Goal: Transaction & Acquisition: Book appointment/travel/reservation

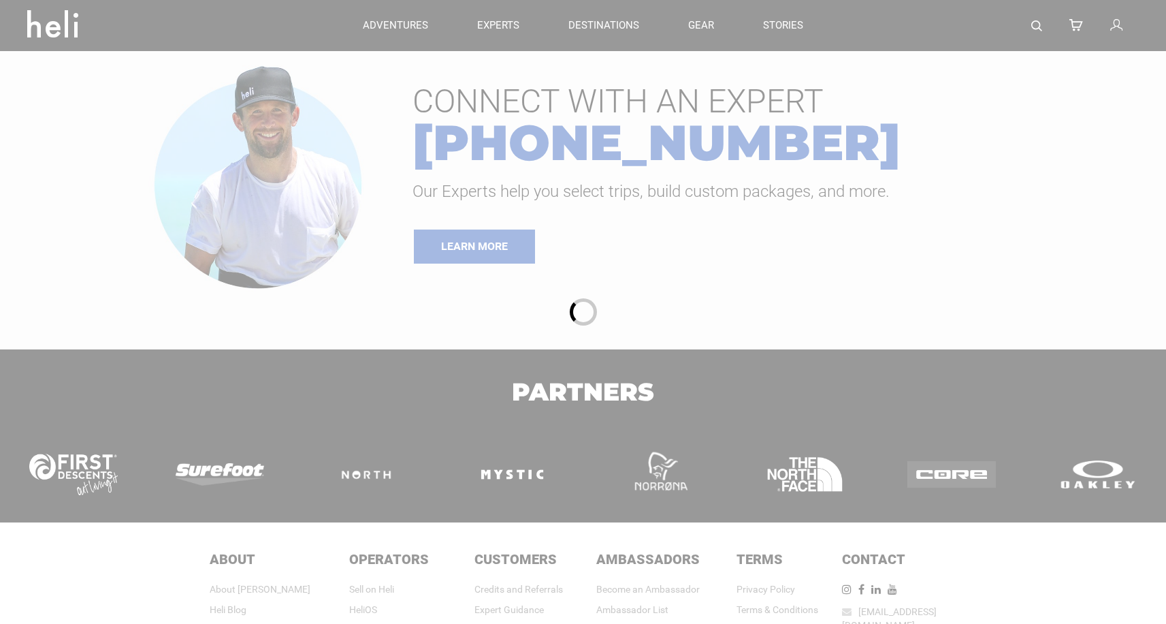
type input "Heli Skiing"
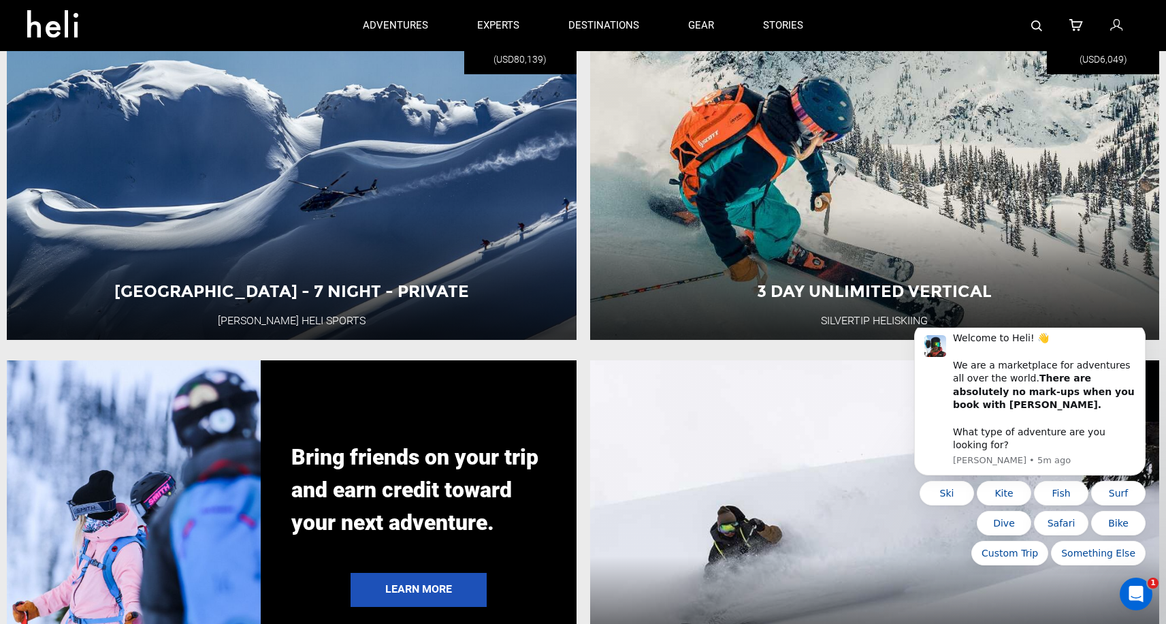
scroll to position [2273, 0]
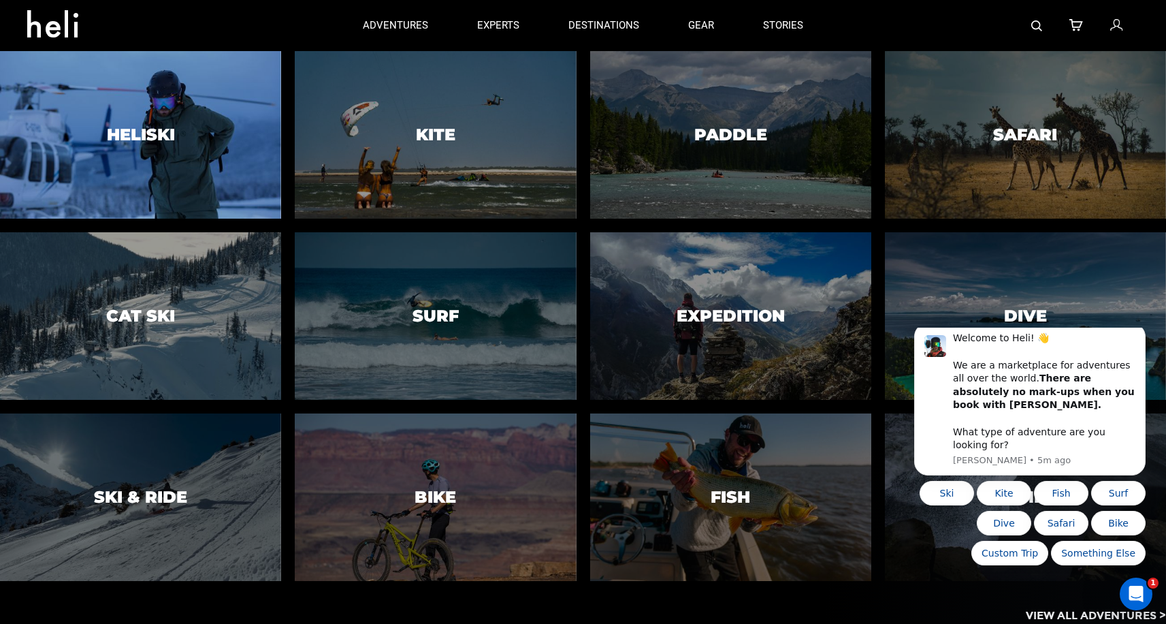
click at [208, 140] on div at bounding box center [140, 135] width 287 height 171
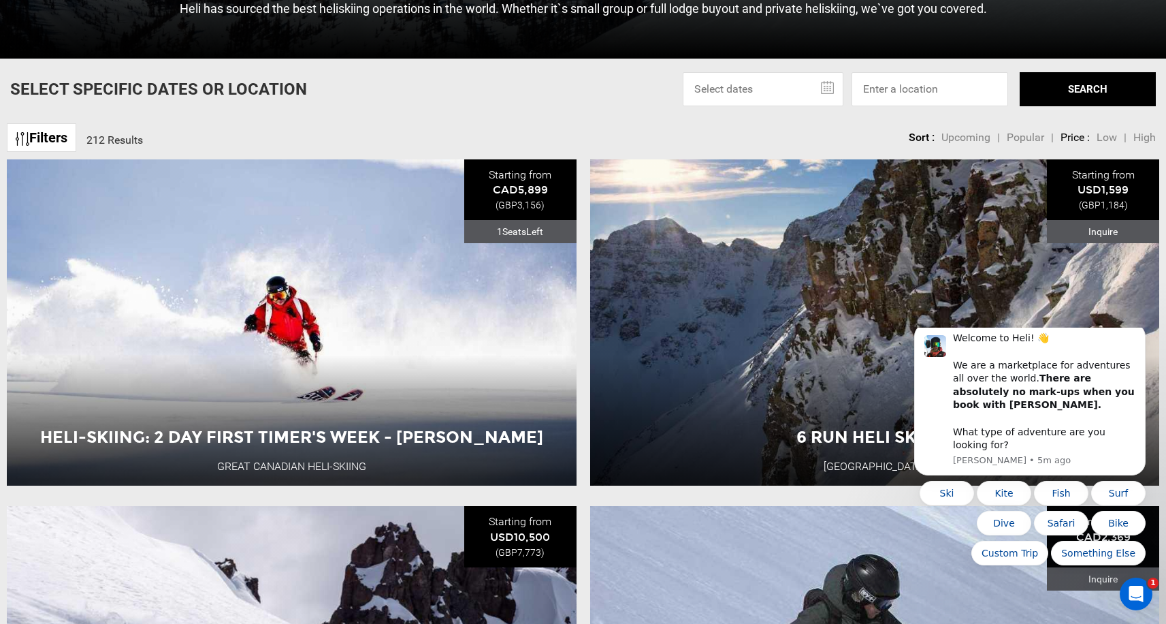
scroll to position [494, 0]
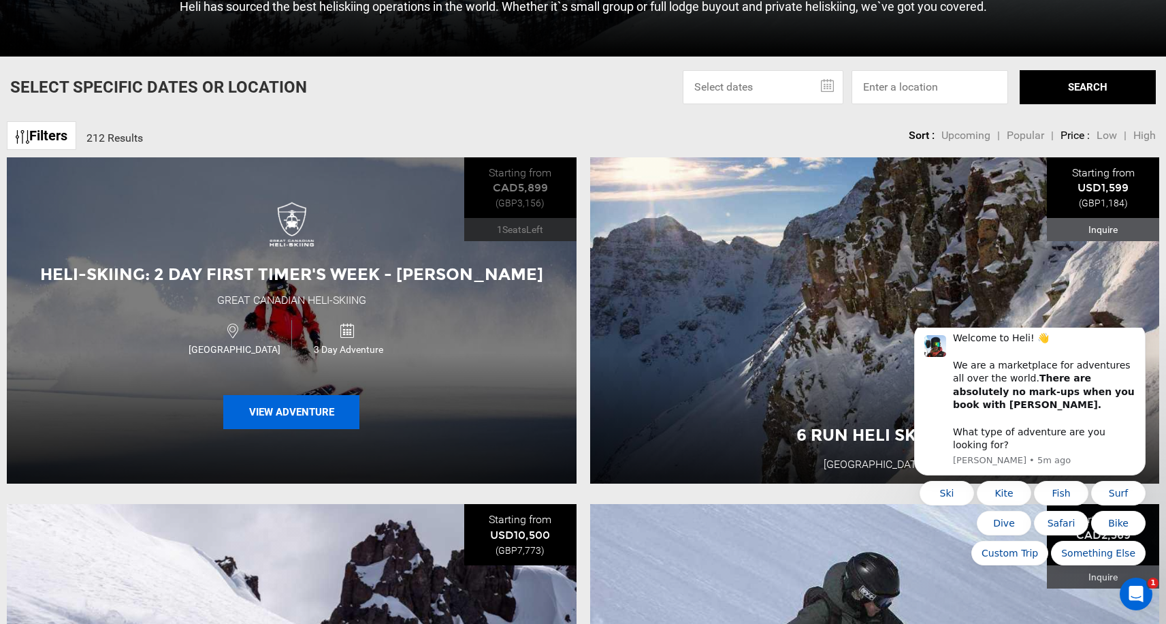
click at [289, 409] on button "View Adventure" at bounding box center [291, 412] width 136 height 34
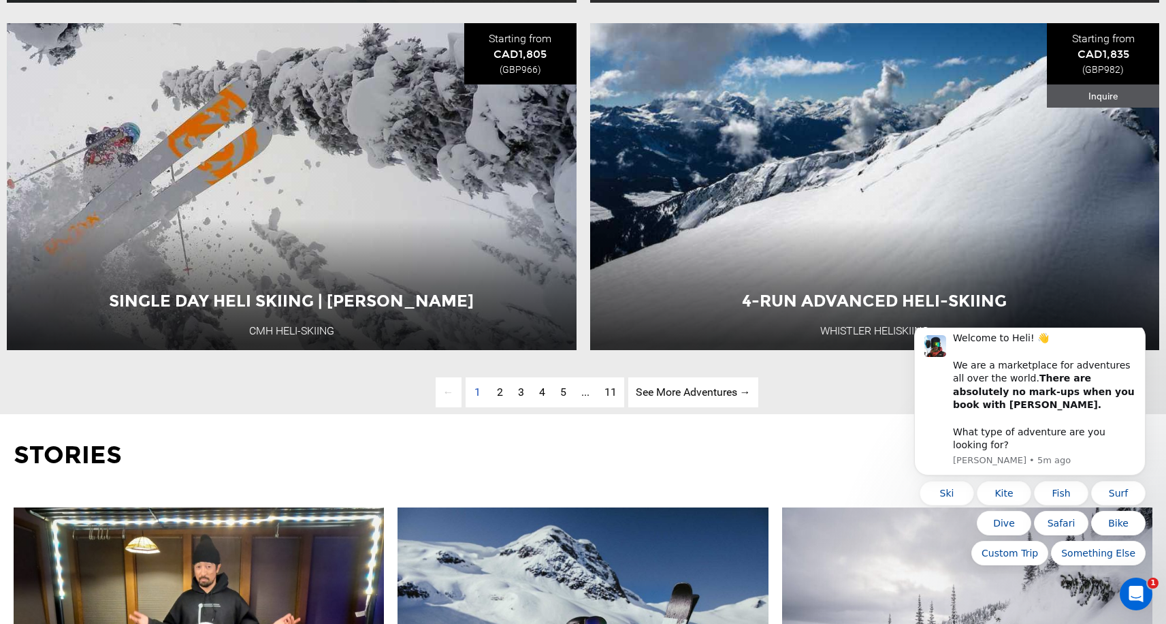
scroll to position [4099, 0]
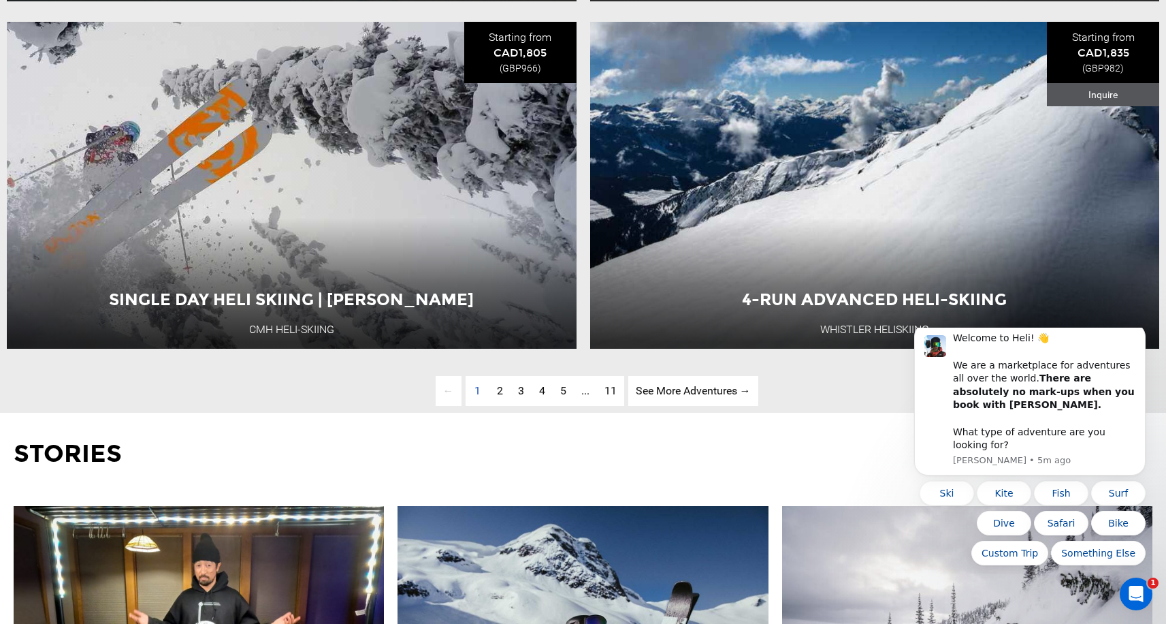
type input "Heli Skiing"
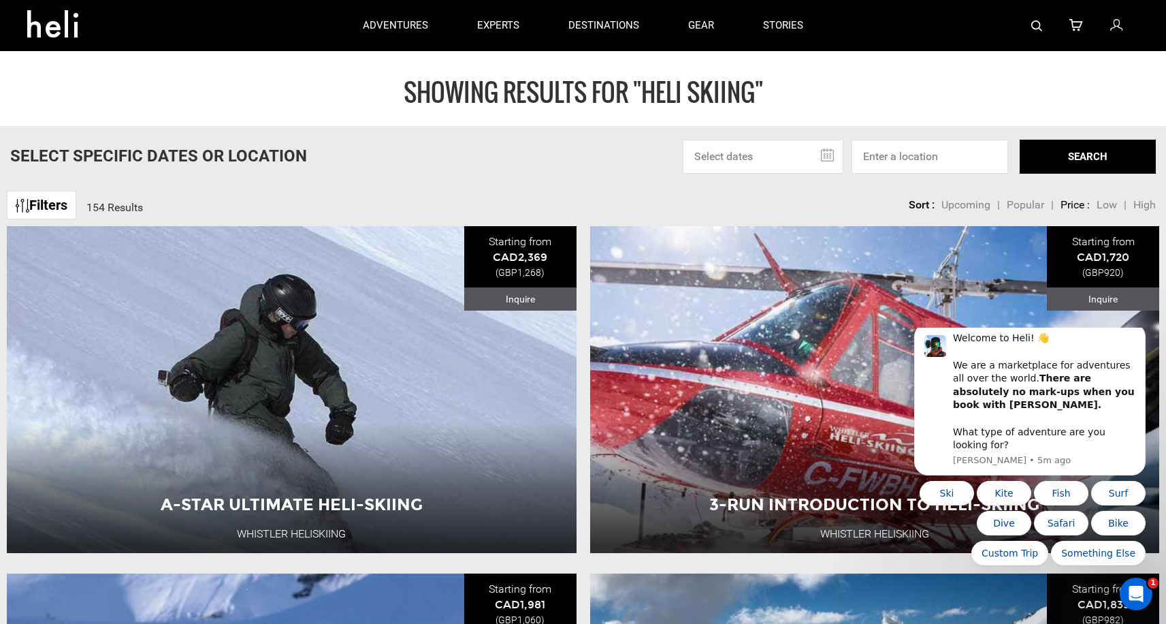
scroll to position [1, 0]
